Goal: Task Accomplishment & Management: Manage account settings

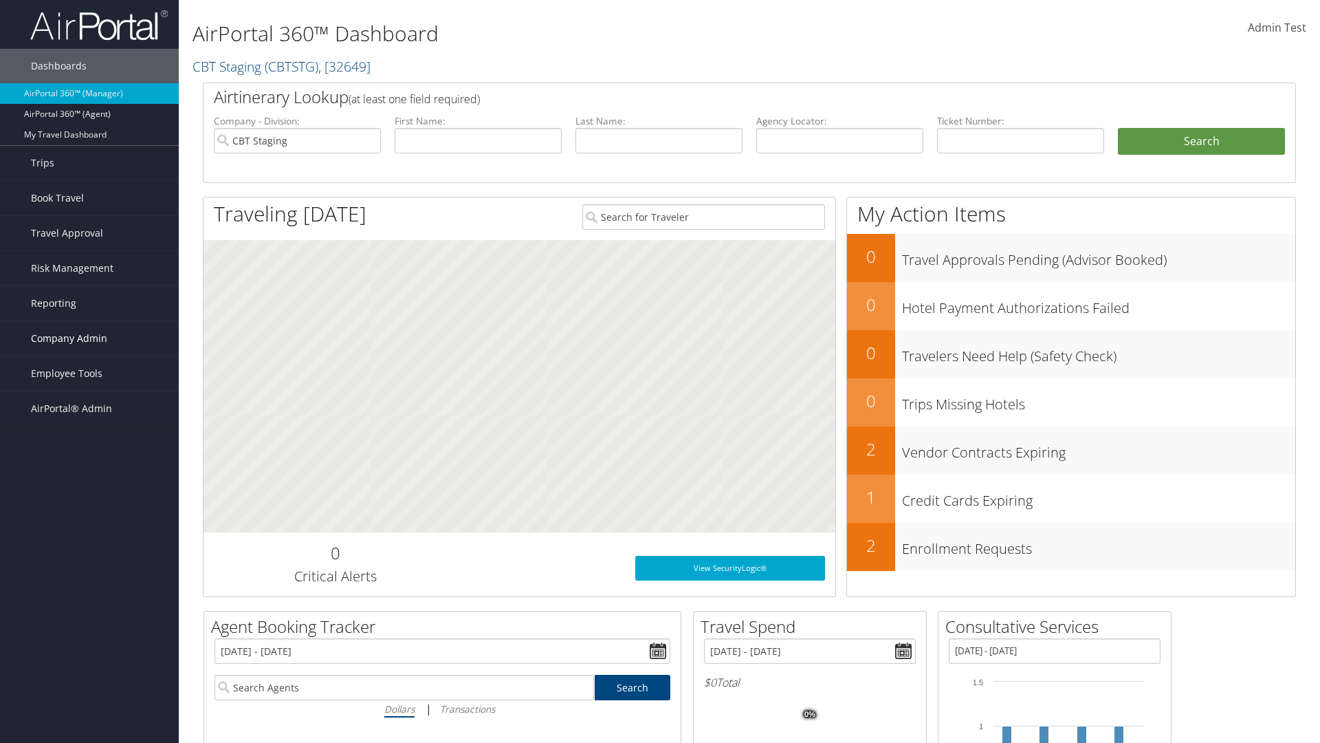
click at [89, 338] on span "Company Admin" at bounding box center [69, 338] width 76 height 34
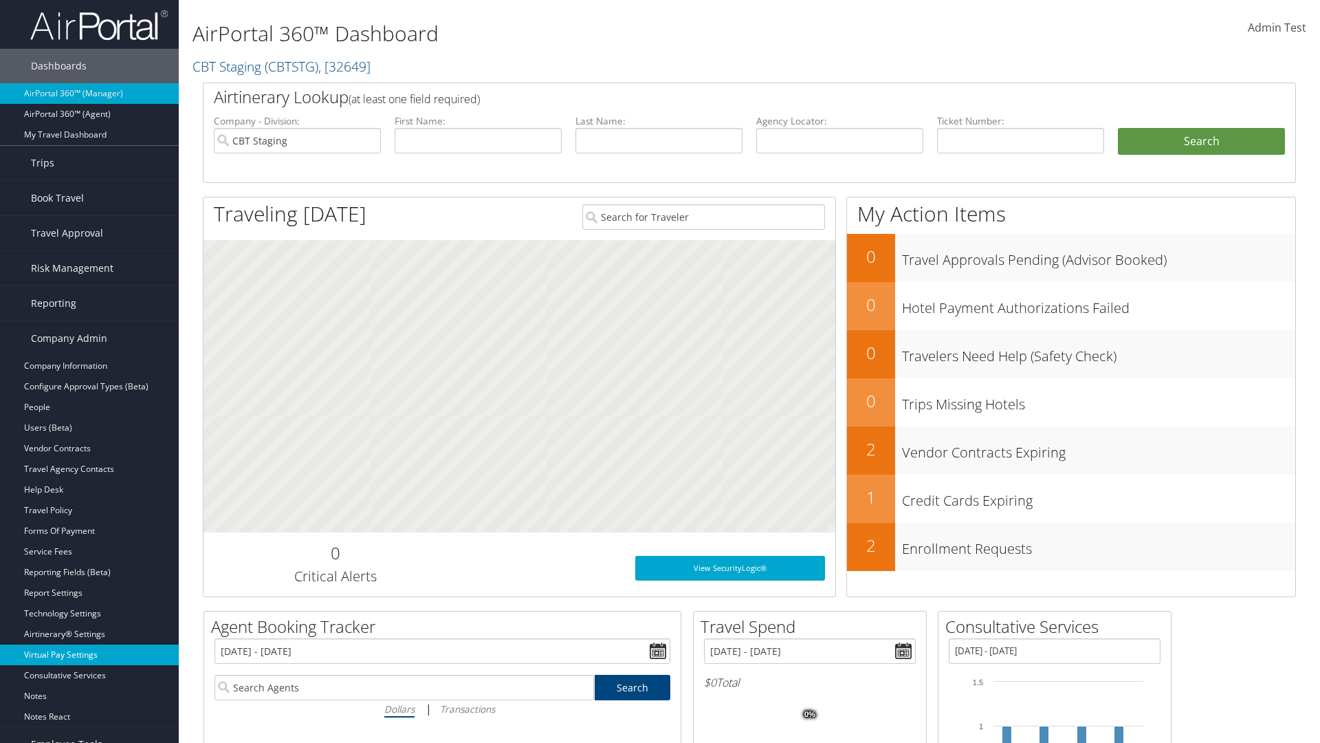
click at [89, 655] on link "Virtual Pay Settings" at bounding box center [89, 654] width 179 height 21
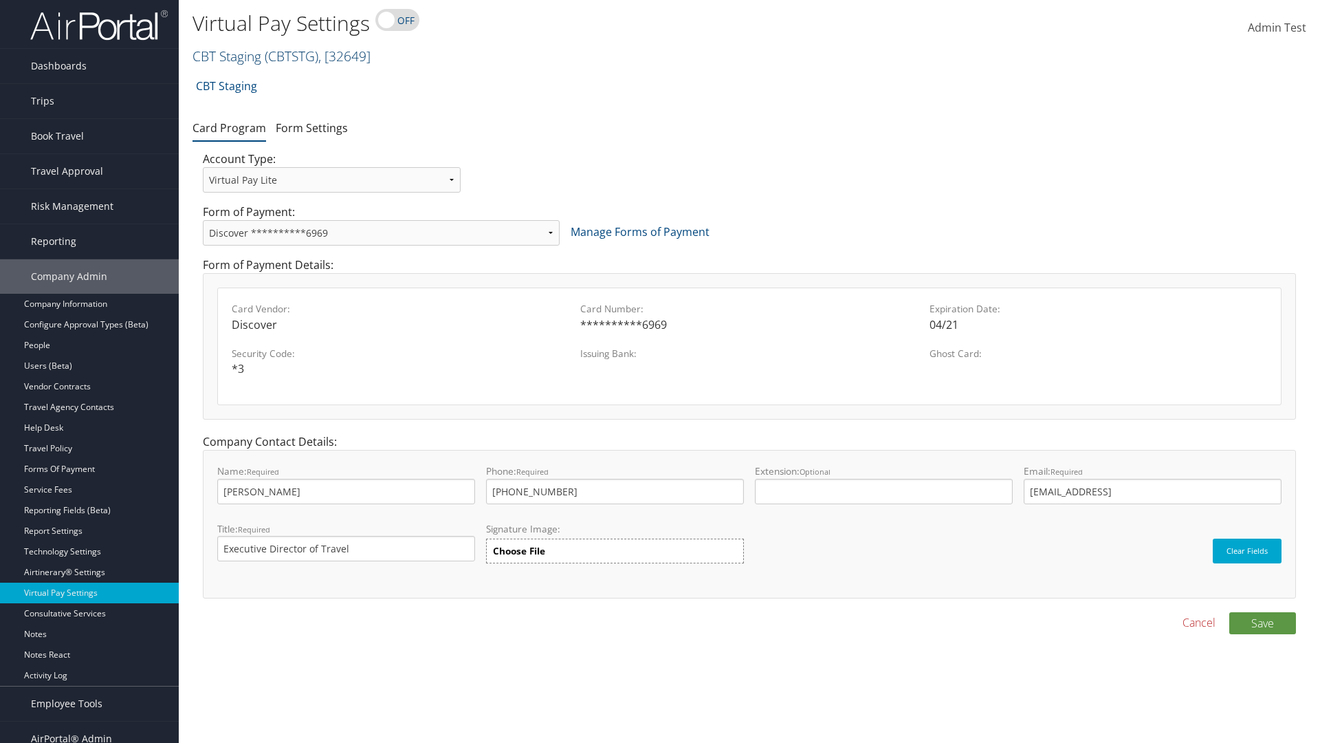
click at [227, 56] on link "CBT Staging ( CBTSTG ) , [ 32649 ]" at bounding box center [282, 56] width 178 height 19
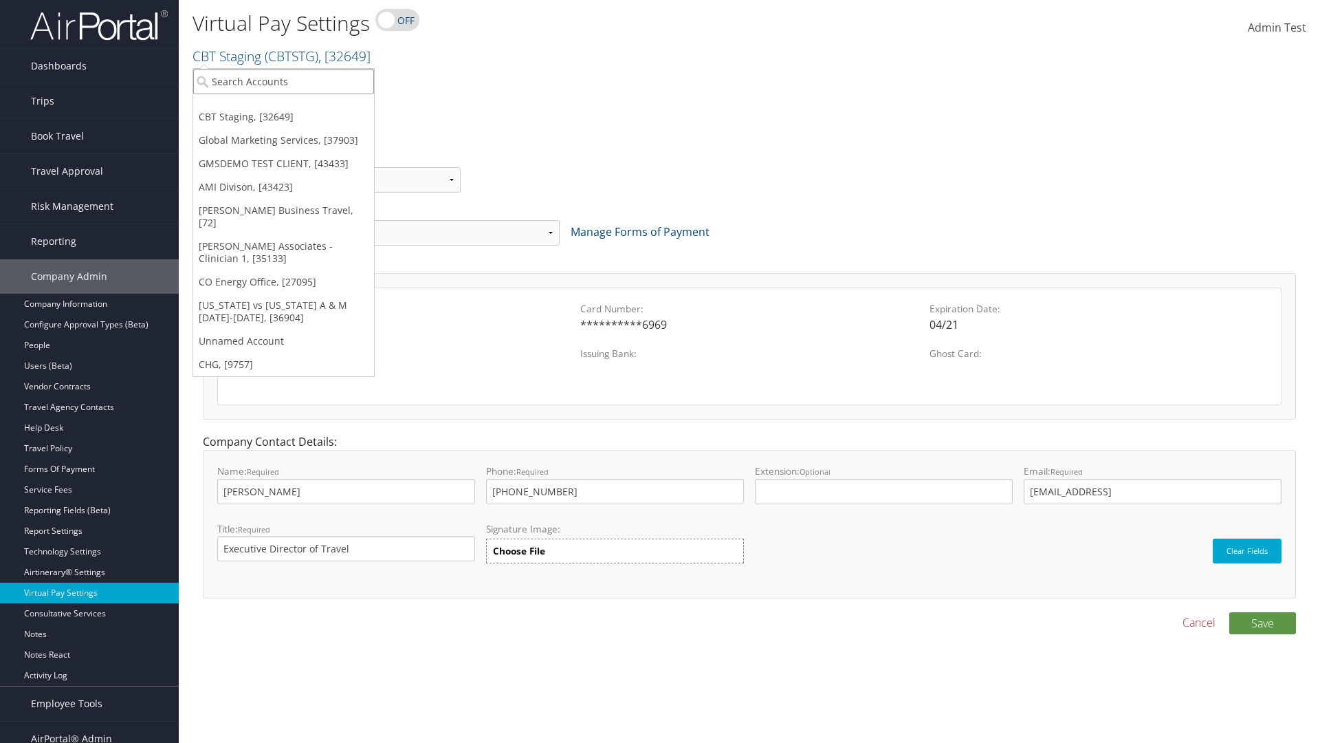
click at [283, 81] on input "search" at bounding box center [283, 81] width 181 height 25
type input "GMSDEMO TEST CLIENT"
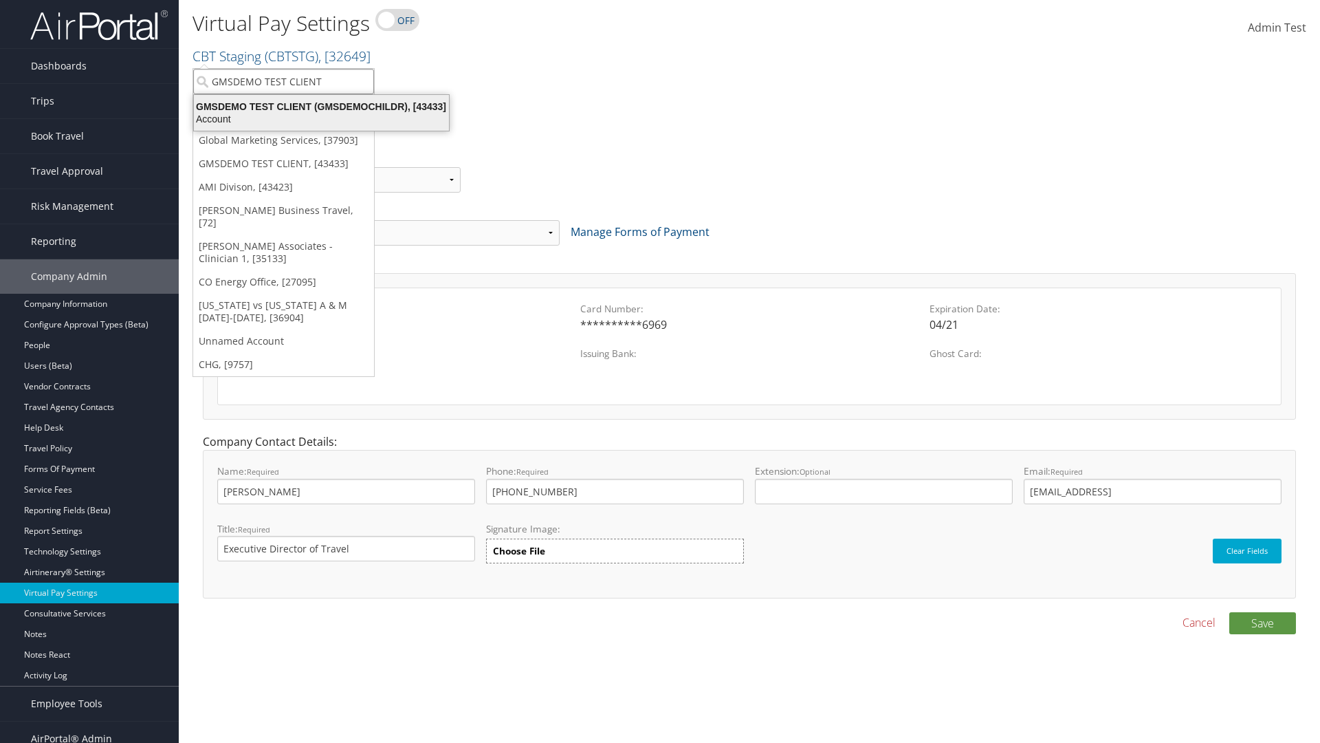
click at [321, 107] on div "GMSDEMO TEST CLIENT (GMSDEMOCHILDR), [43433]" at bounding box center [322, 106] width 272 height 12
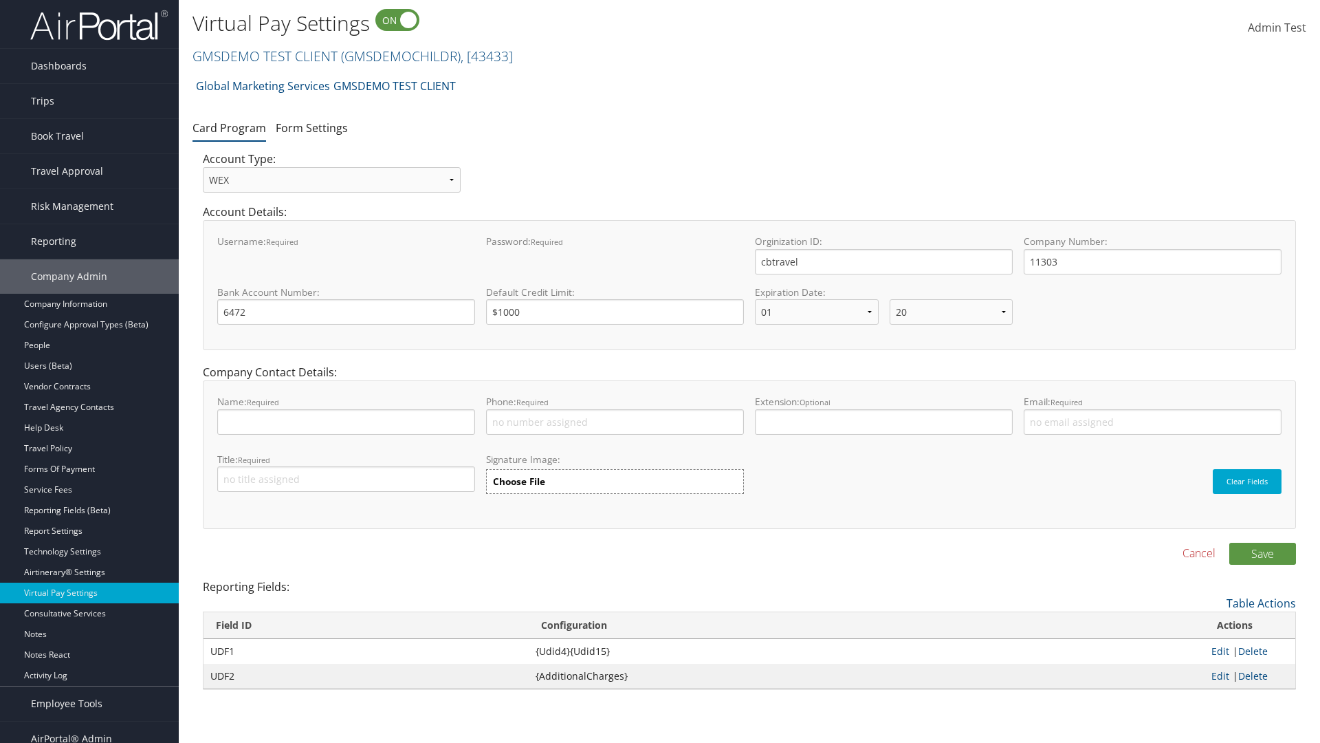
select select "20"
select select "0"
